Goal: Navigation & Orientation: Find specific page/section

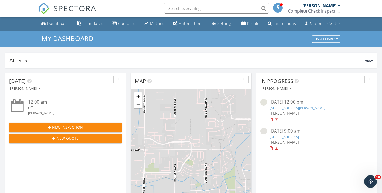
scroll to position [477, 382]
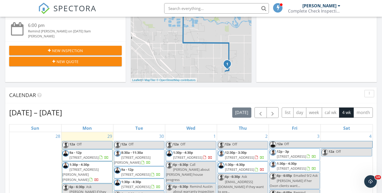
scroll to position [143, 0]
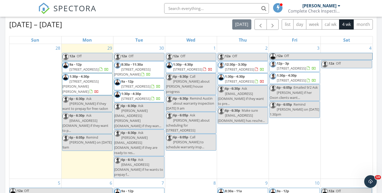
click at [164, 25] on div "Sep 28 – Oct 25, 2025 today list day week cal wk 4 wk month" at bounding box center [191, 24] width 364 height 11
click at [110, 30] on div "Sep 28 – Oct 25, 2025 today list day week cal wk 4 wk month Sun Mon Tue Wed Thu…" at bounding box center [191, 134] width 364 height 230
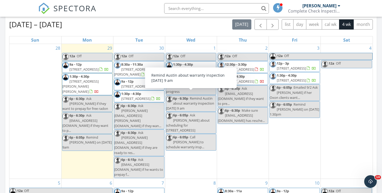
click at [146, 23] on div "Sep 28 – Oct 25, 2025 today list day week cal wk 4 wk month" at bounding box center [191, 24] width 364 height 11
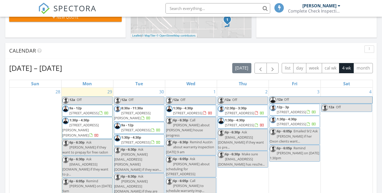
scroll to position [189, 0]
